Goal: Navigation & Orientation: Find specific page/section

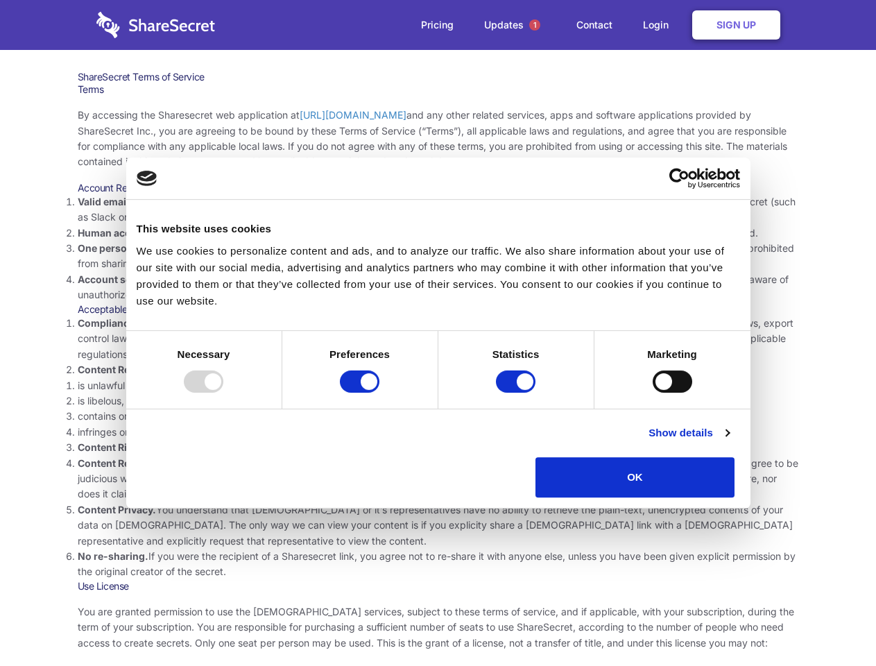
click at [438, 333] on li "Compliance with local laws and regulations. Your use of the Sharesecret must no…" at bounding box center [439, 339] width 722 height 46
click at [223, 393] on div at bounding box center [204, 382] width 40 height 22
click at [380, 393] on input "Preferences" at bounding box center [360, 382] width 40 height 22
checkbox input "false"
click at [518, 393] on input "Statistics" at bounding box center [516, 382] width 40 height 22
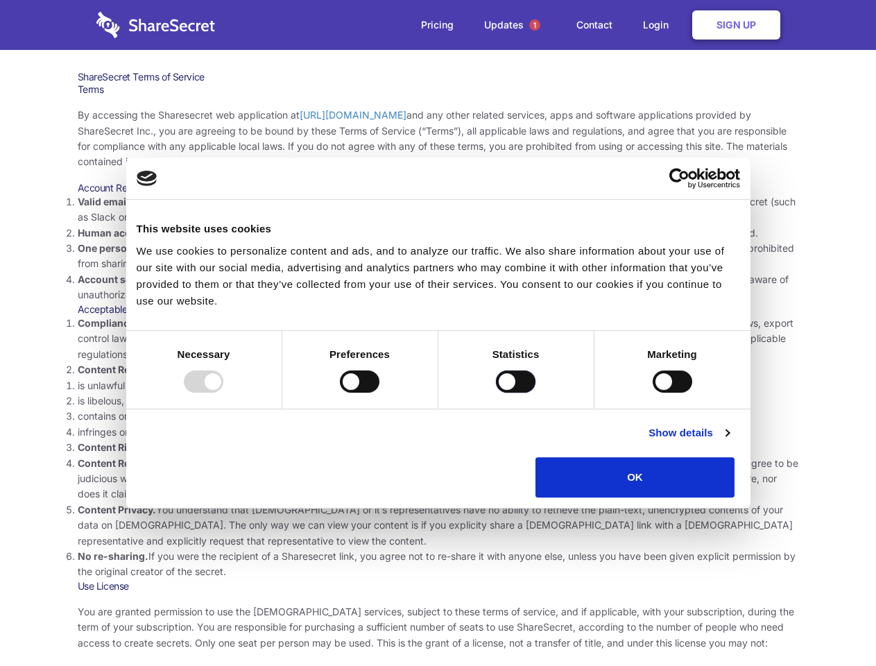
checkbox input "false"
click at [653, 393] on input "Marketing" at bounding box center [673, 382] width 40 height 22
checkbox input "true"
click at [729, 441] on link "Show details" at bounding box center [689, 433] width 80 height 17
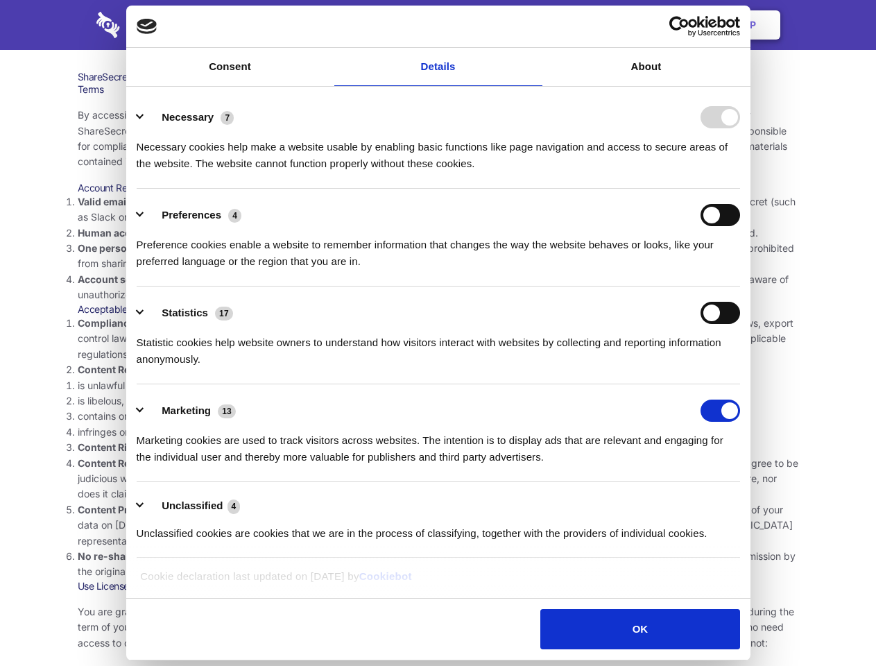
click at [747, 502] on ul "Necessary 7 Necessary cookies help make a website usable by enabling basic func…" at bounding box center [438, 325] width 617 height 468
click at [534, 25] on span "1" at bounding box center [534, 24] width 11 height 11
